Goal: Task Accomplishment & Management: Complete application form

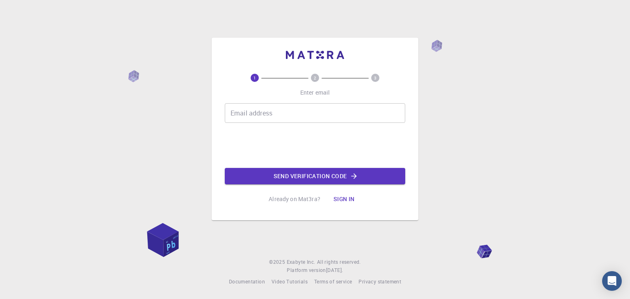
click at [292, 119] on input "Email address" at bounding box center [315, 113] width 180 height 20
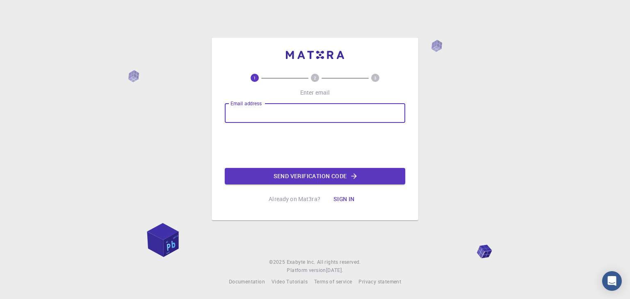
type input "[EMAIL_ADDRESS][DOMAIN_NAME]"
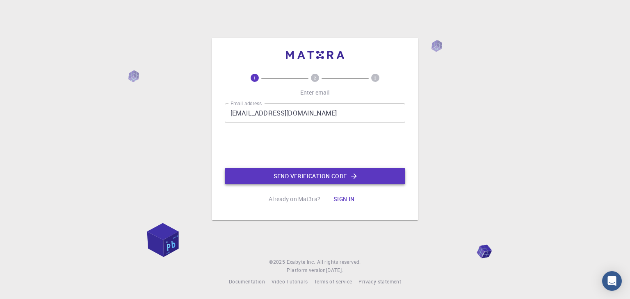
click at [319, 171] on button "Send verification code" at bounding box center [315, 176] width 180 height 16
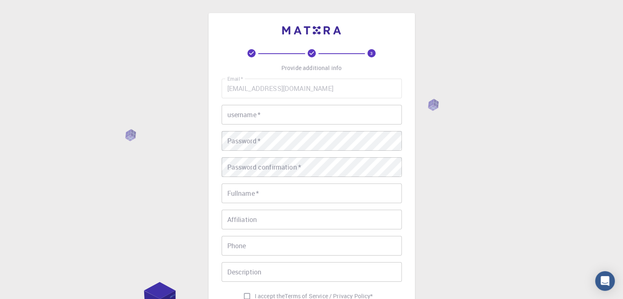
click at [323, 117] on input "username   *" at bounding box center [312, 115] width 180 height 20
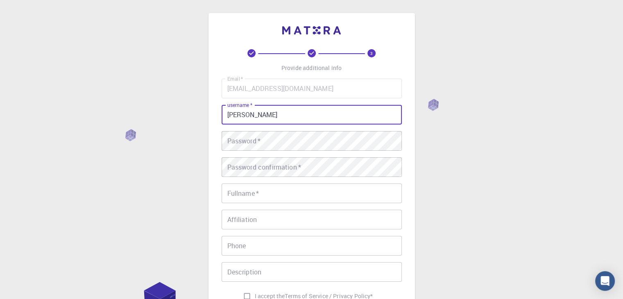
type input "[PERSON_NAME]"
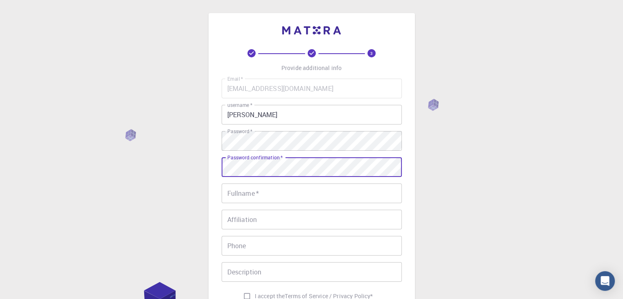
click at [254, 194] on input "Fullname   *" at bounding box center [312, 194] width 180 height 20
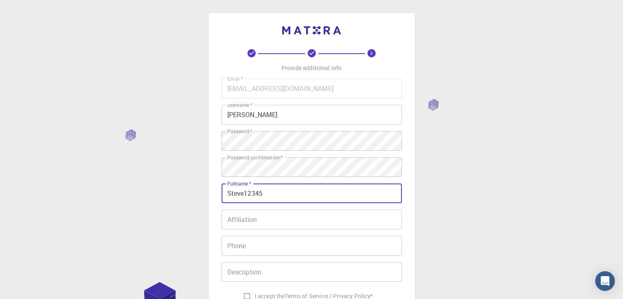
type input "Steve12345"
click at [246, 218] on input "Affiliation" at bounding box center [312, 220] width 180 height 20
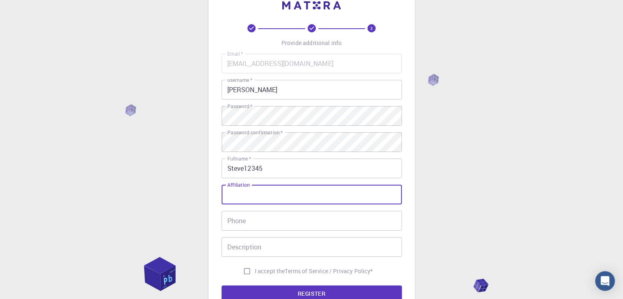
scroll to position [82, 0]
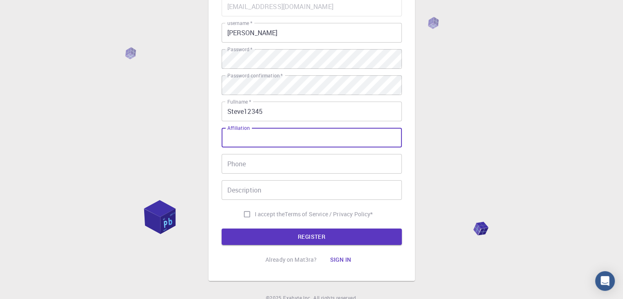
click at [305, 130] on input "Affiliation" at bounding box center [312, 138] width 180 height 20
type input "Student"
